Goal: Transaction & Acquisition: Purchase product/service

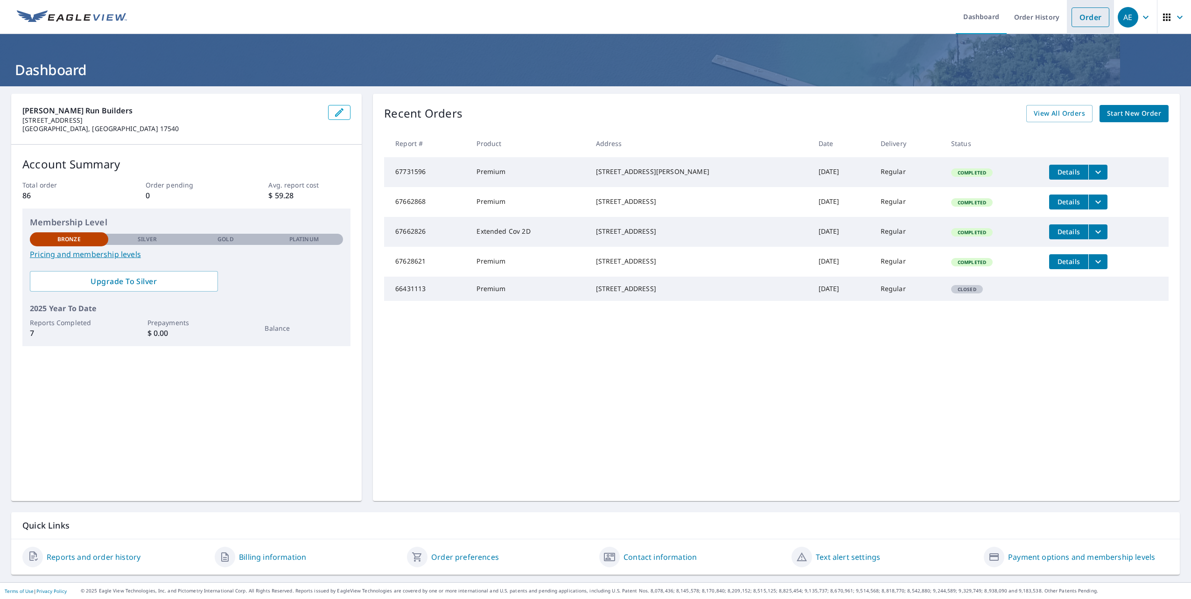
click at [1076, 16] on link "Order" at bounding box center [1090, 17] width 38 height 20
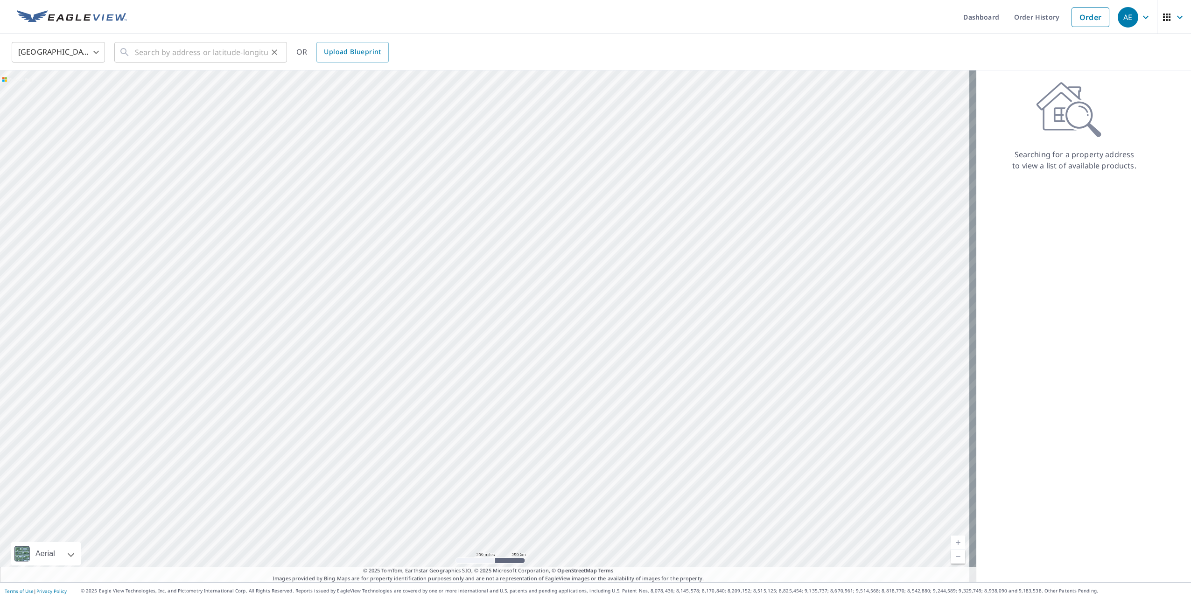
click at [130, 53] on icon at bounding box center [124, 52] width 11 height 11
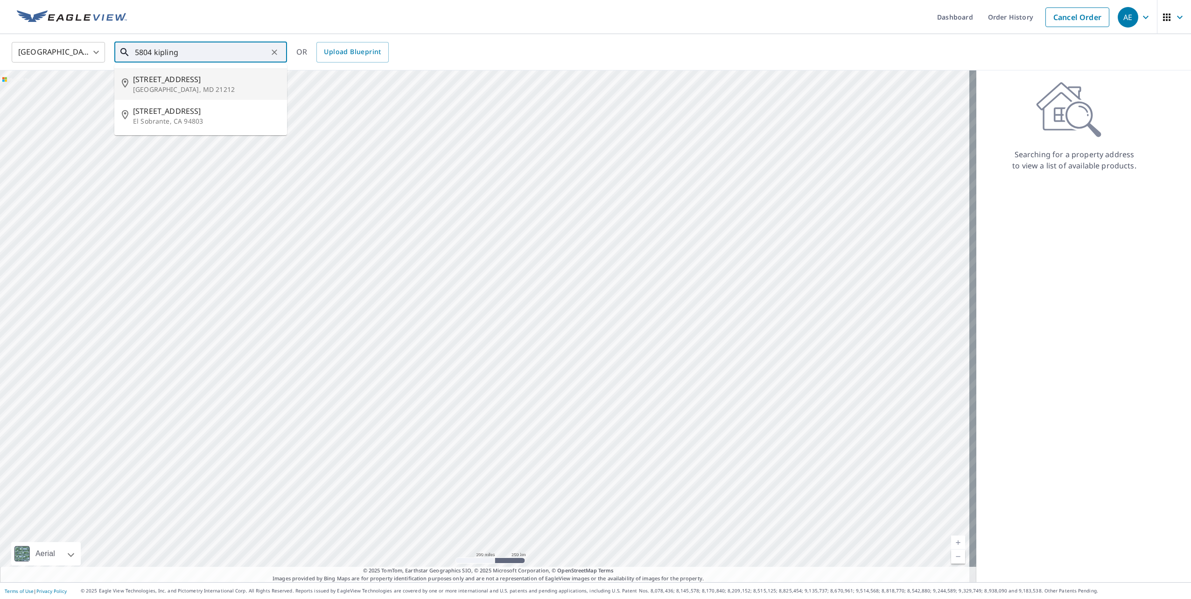
click at [175, 82] on span "[STREET_ADDRESS]" at bounding box center [206, 79] width 147 height 11
type input "[STREET_ADDRESS]"
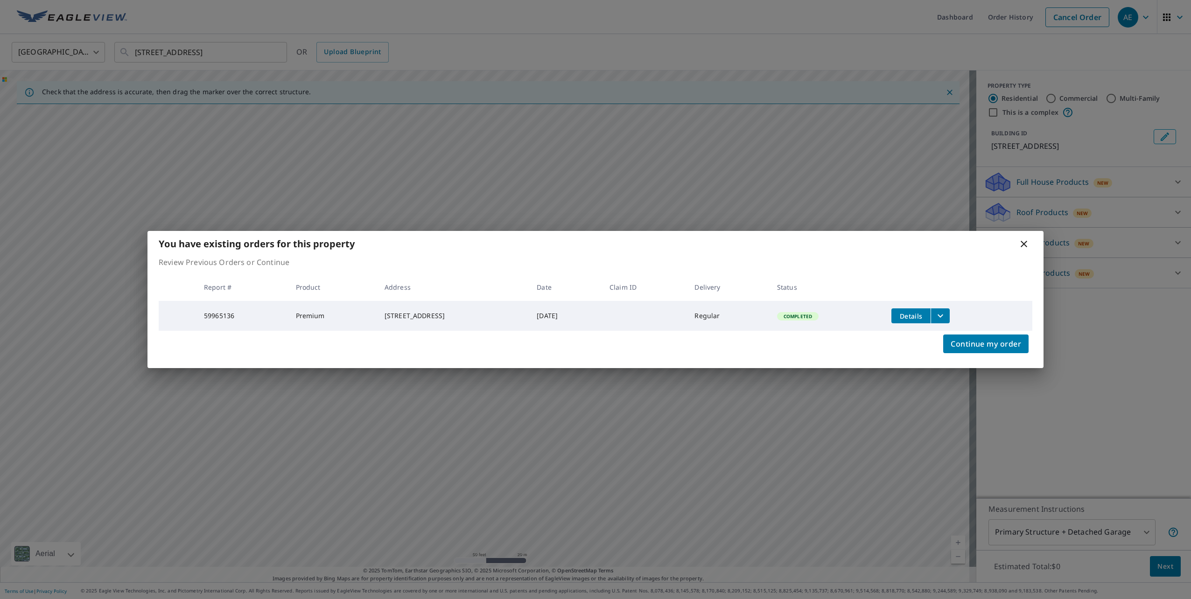
click at [1025, 239] on icon at bounding box center [1023, 243] width 11 height 11
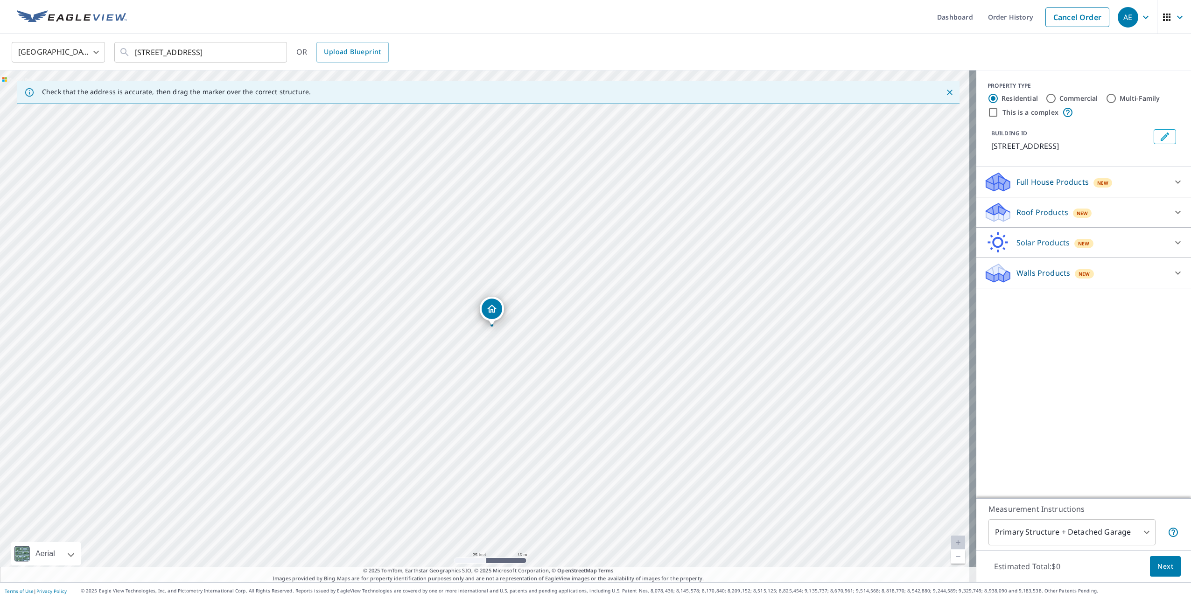
click at [1175, 212] on icon at bounding box center [1178, 212] width 6 height 3
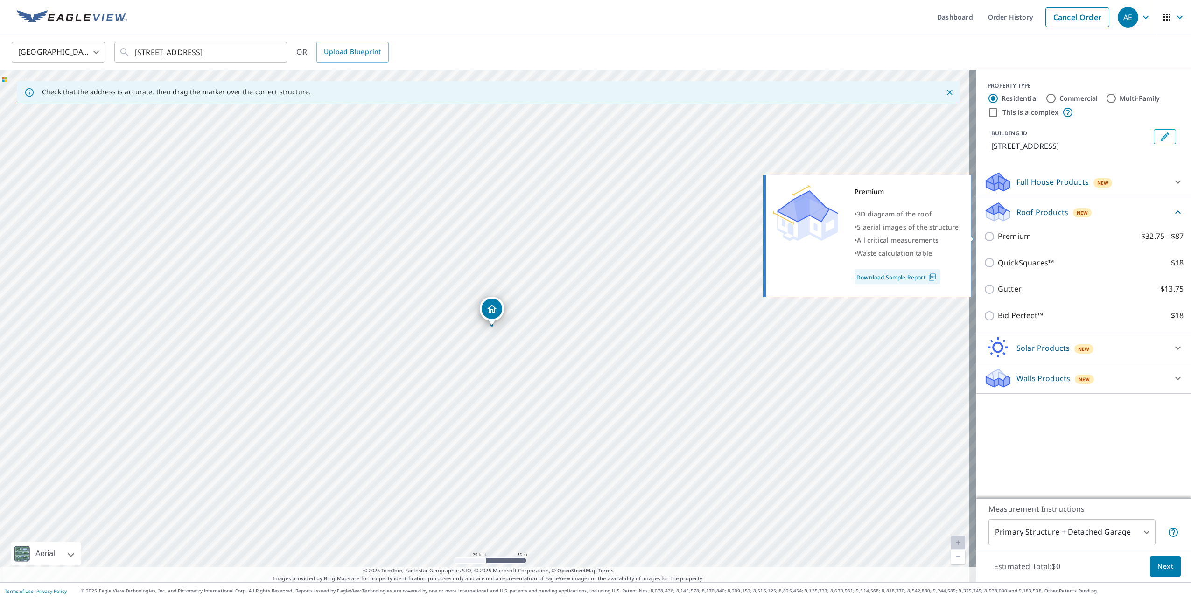
click at [1014, 237] on p "Premium" at bounding box center [1014, 237] width 33 height 12
click at [998, 237] on input "Premium $32.75 - $87" at bounding box center [991, 236] width 14 height 11
checkbox input "true"
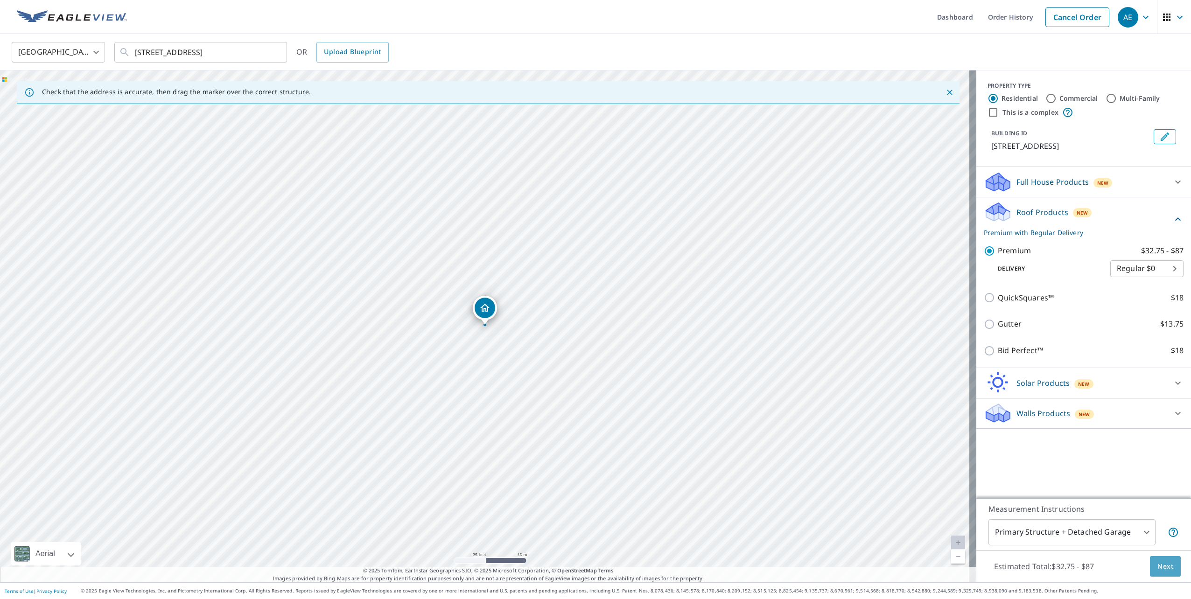
click at [1157, 565] on span "Next" at bounding box center [1165, 567] width 16 height 12
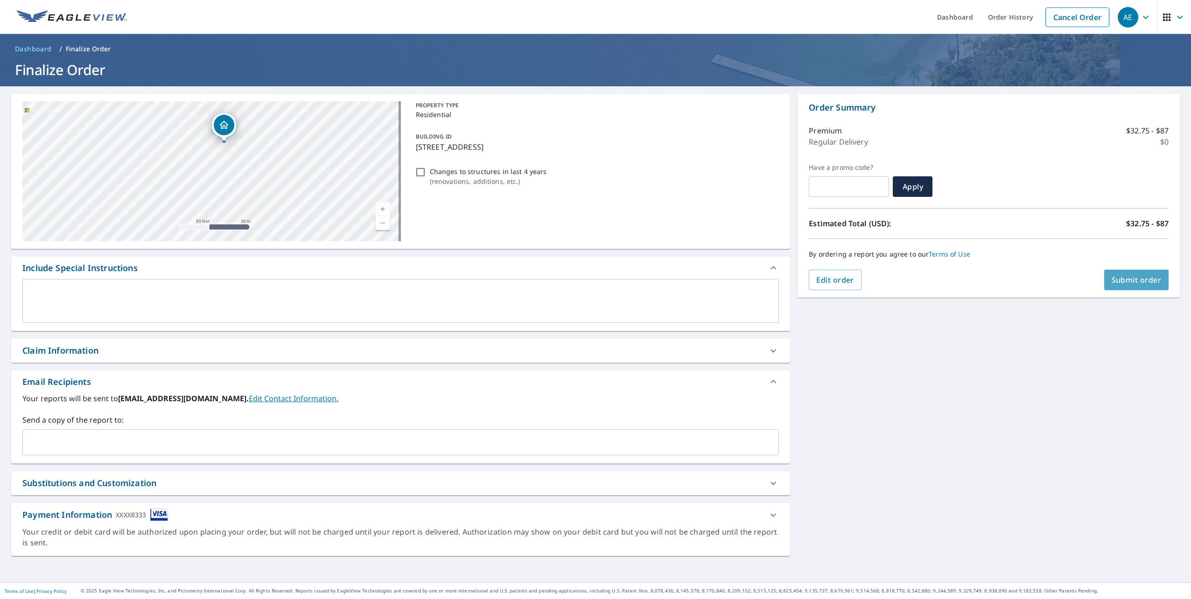
click at [1129, 279] on span "Submit order" at bounding box center [1136, 280] width 50 height 10
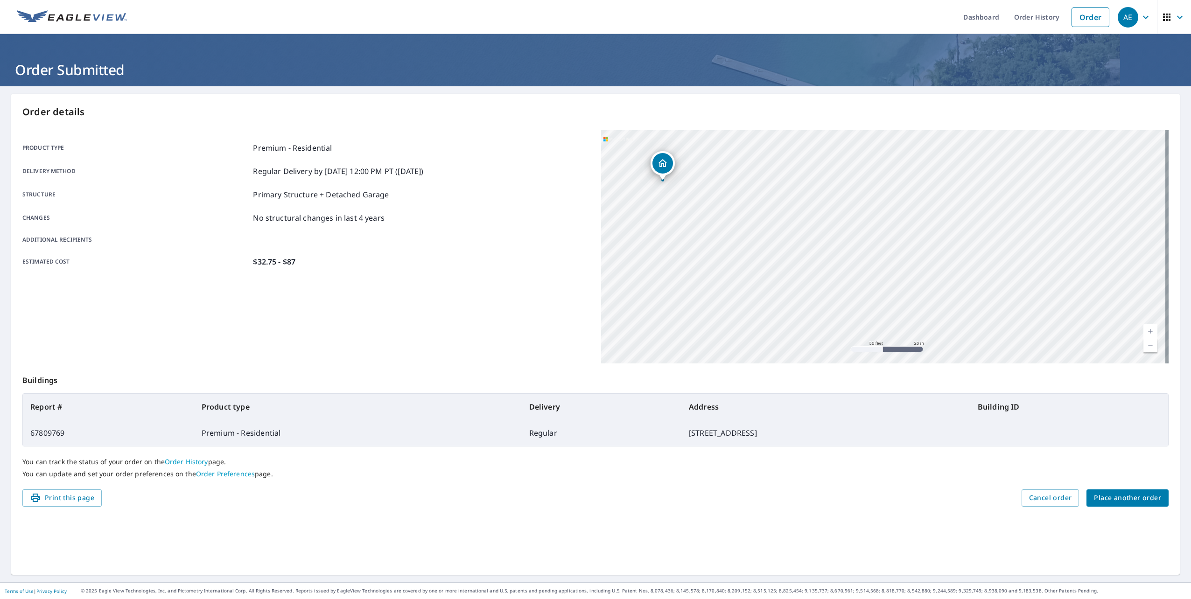
click at [1112, 500] on span "Place another order" at bounding box center [1127, 498] width 67 height 12
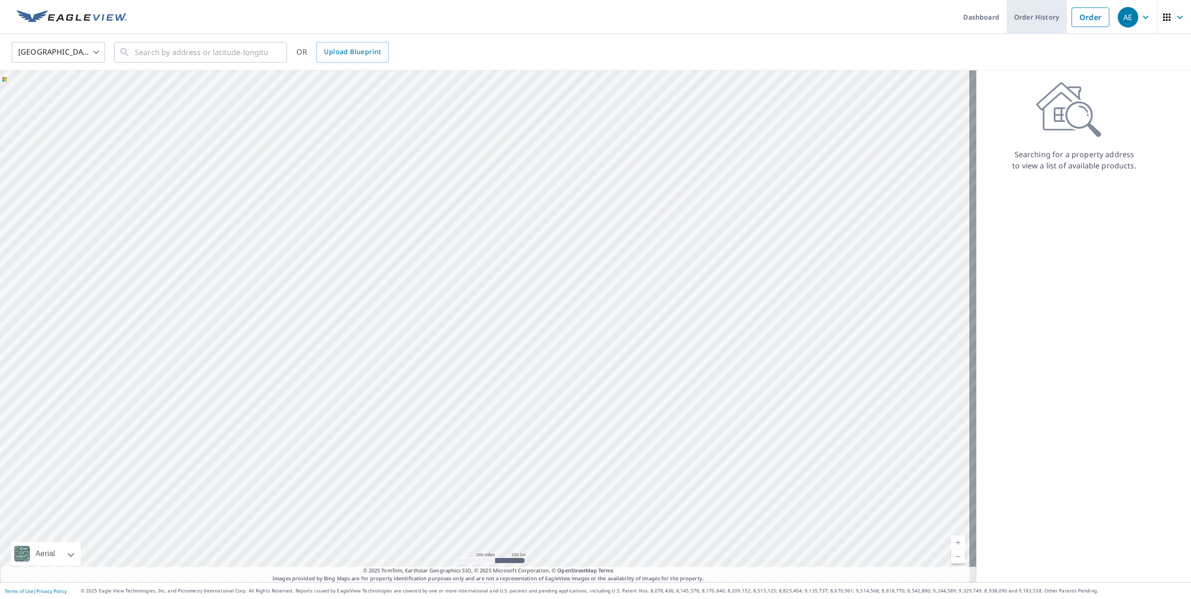
click at [1044, 20] on link "Order History" at bounding box center [1036, 17] width 60 height 34
